Goal: Check status: Check status

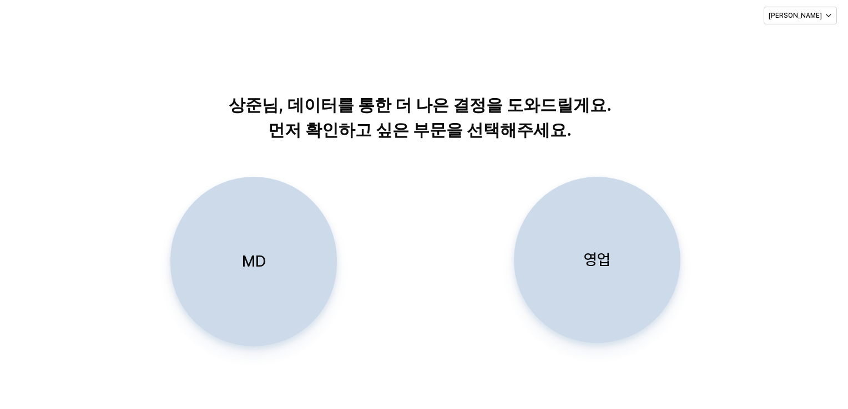
click at [581, 241] on div "영업" at bounding box center [597, 259] width 156 height 165
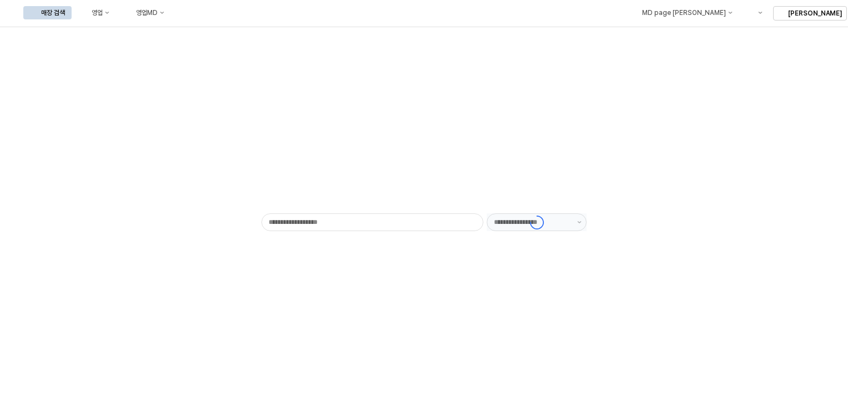
type input "******"
click at [109, 14] on icon "영업" at bounding box center [107, 13] width 4 height 4
click at [209, 29] on div "목표매출 달성현황" at bounding box center [218, 33] width 59 height 9
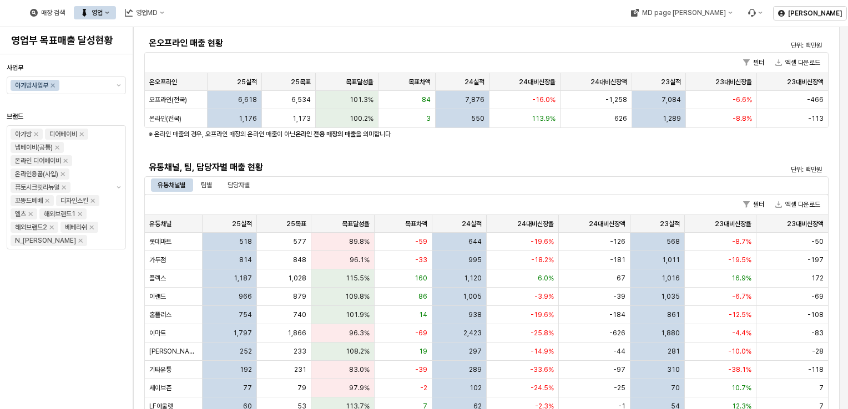
scroll to position [211, 0]
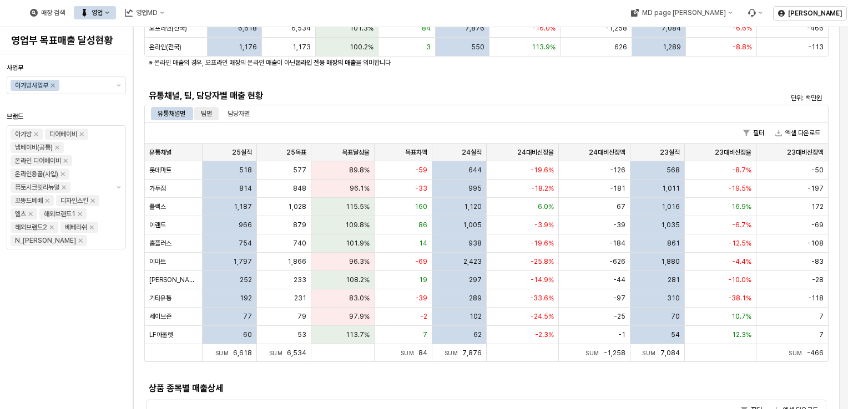
click at [210, 114] on div "팀별" at bounding box center [206, 113] width 11 height 13
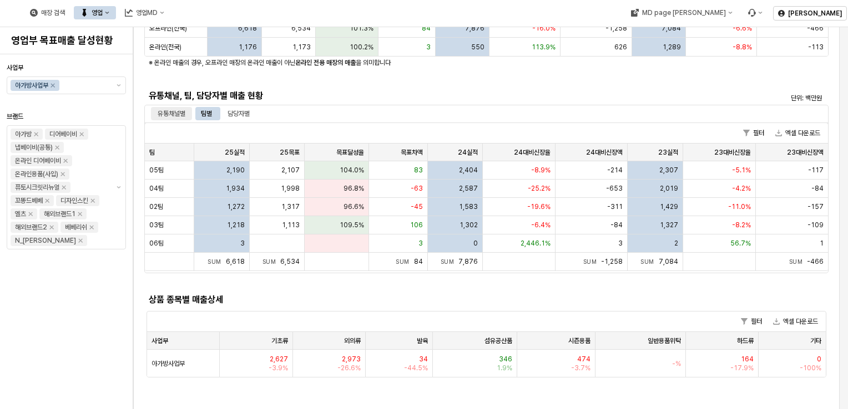
click at [171, 116] on div "유통채널별" at bounding box center [172, 113] width 28 height 13
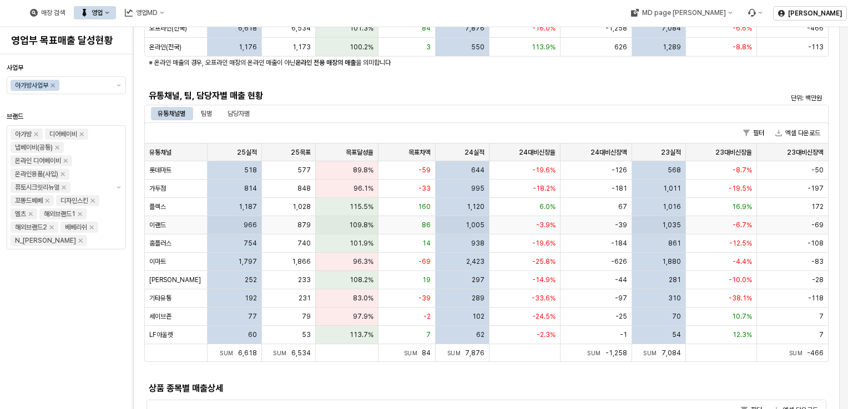
click at [335, 221] on div "109.8%" at bounding box center [347, 225] width 63 height 18
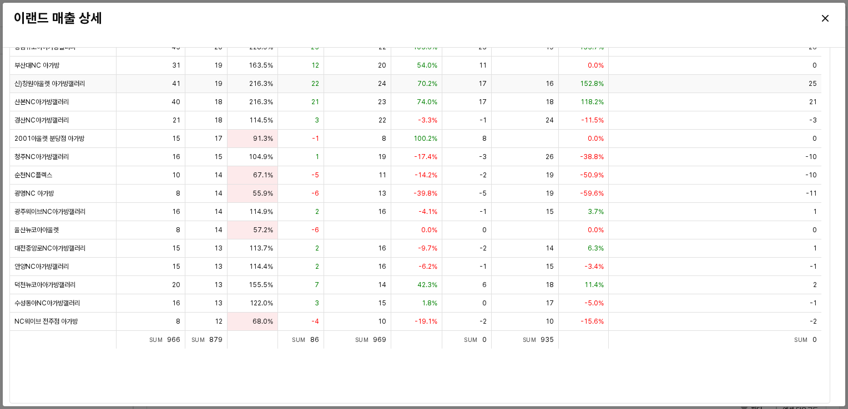
scroll to position [0, 0]
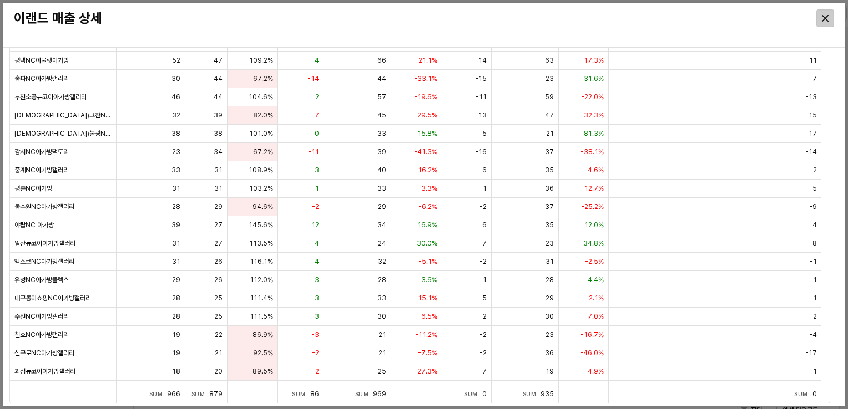
click at [824, 19] on icon "Close" at bounding box center [824, 18] width 7 height 7
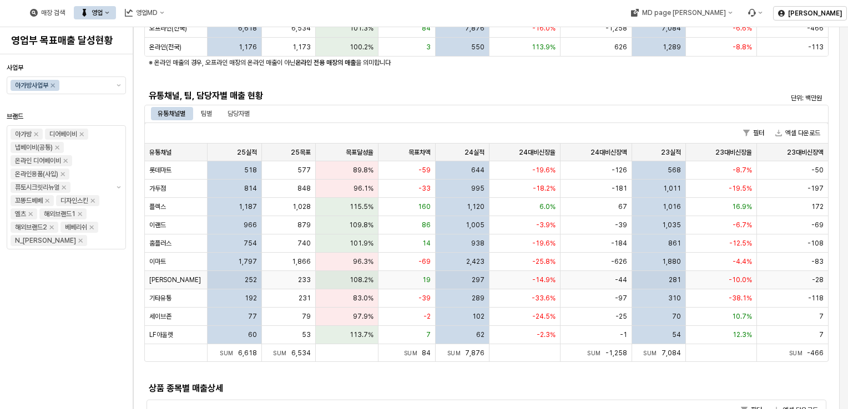
click at [281, 281] on div "233" at bounding box center [289, 280] width 54 height 18
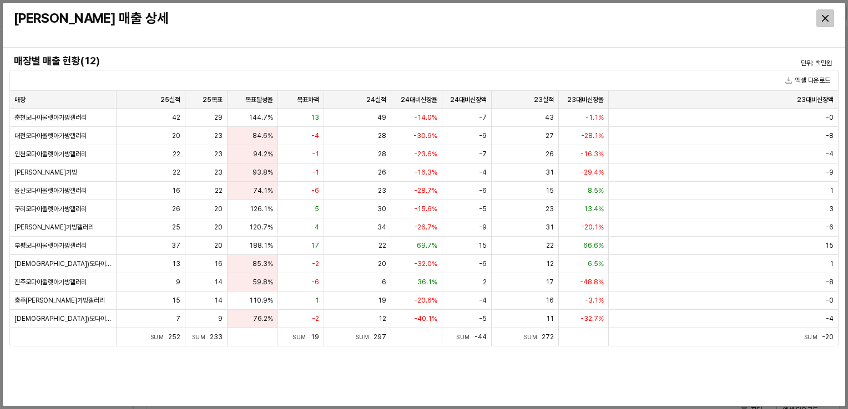
click at [823, 14] on div "Close" at bounding box center [824, 18] width 17 height 17
